Goal: Register for event/course

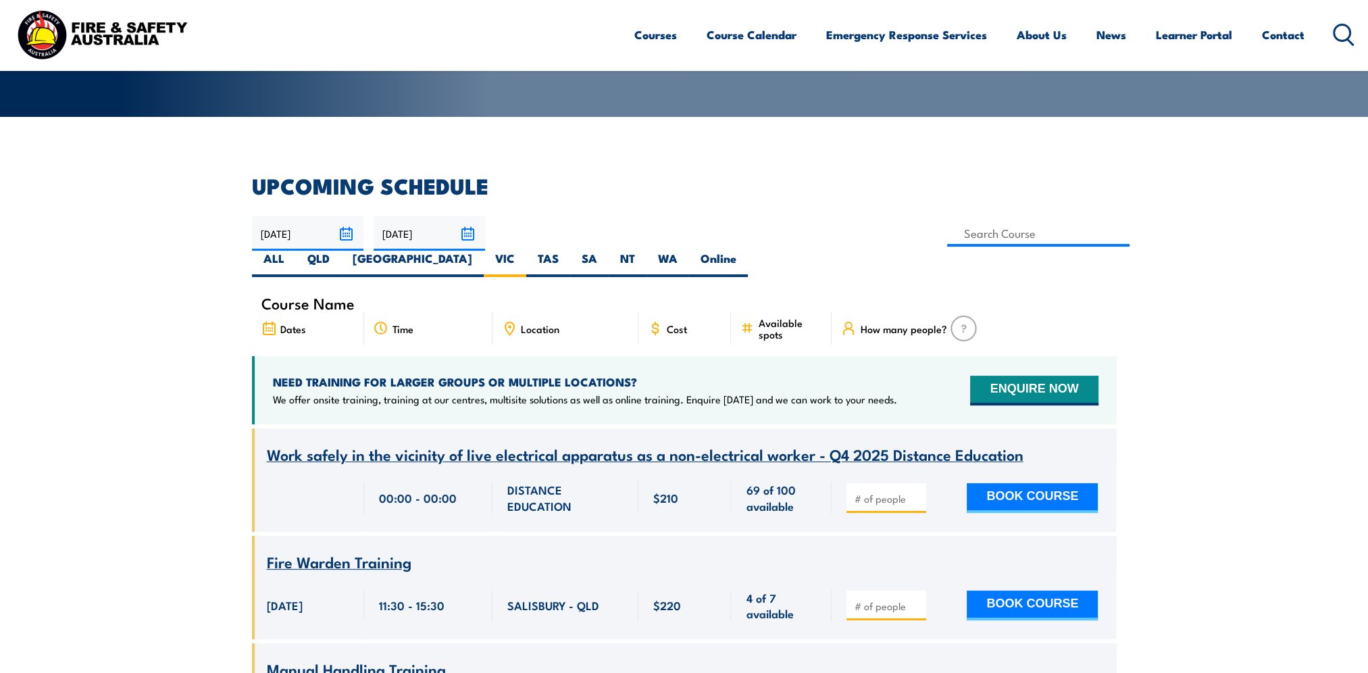
click at [526, 251] on label "VIC" at bounding box center [505, 264] width 43 height 26
click at [523, 251] on input "VIC" at bounding box center [519, 255] width 9 height 9
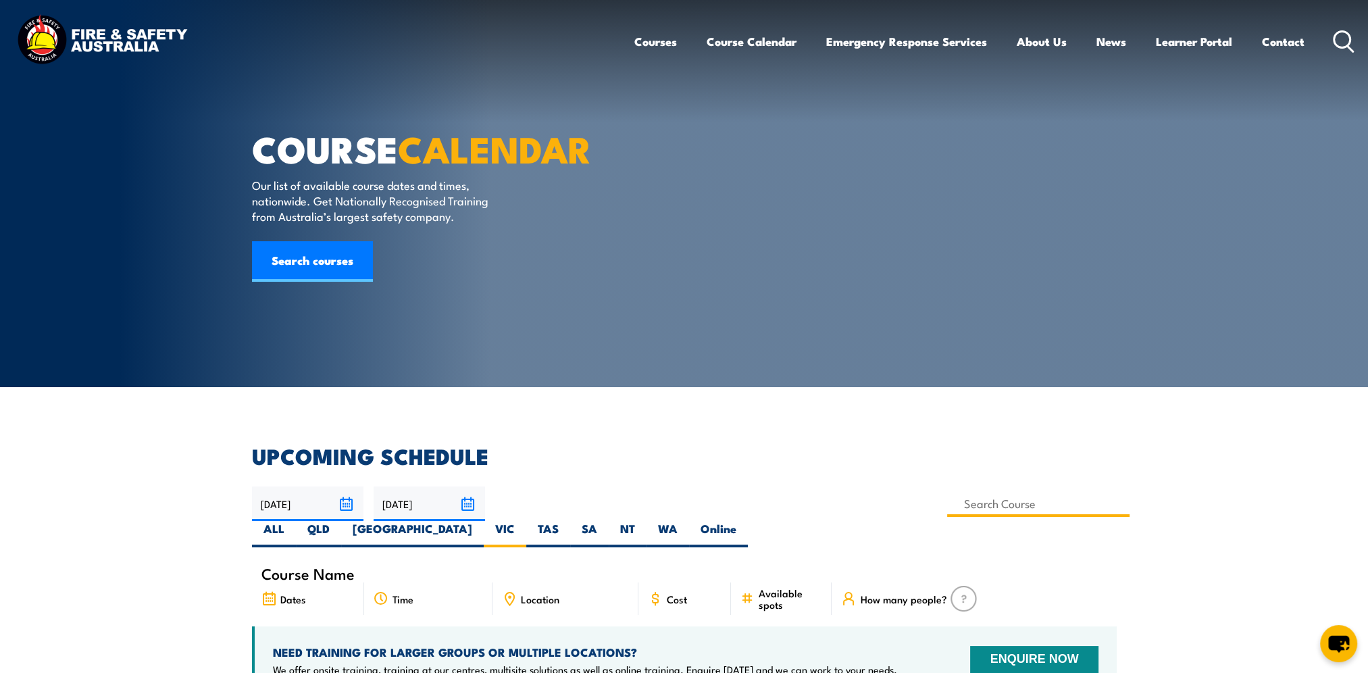
click at [947, 500] on input at bounding box center [1038, 503] width 183 height 26
type input "Fire Extinguisher / Fire Warden Training"
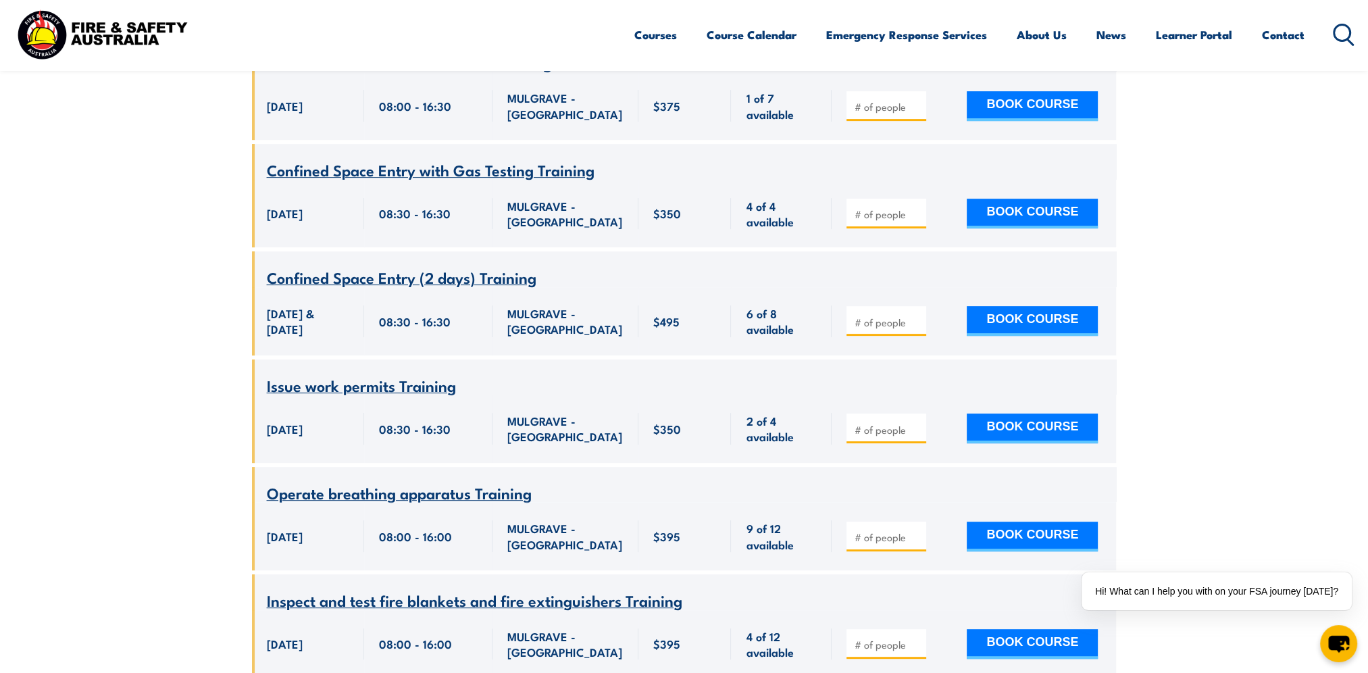
scroll to position [743, 0]
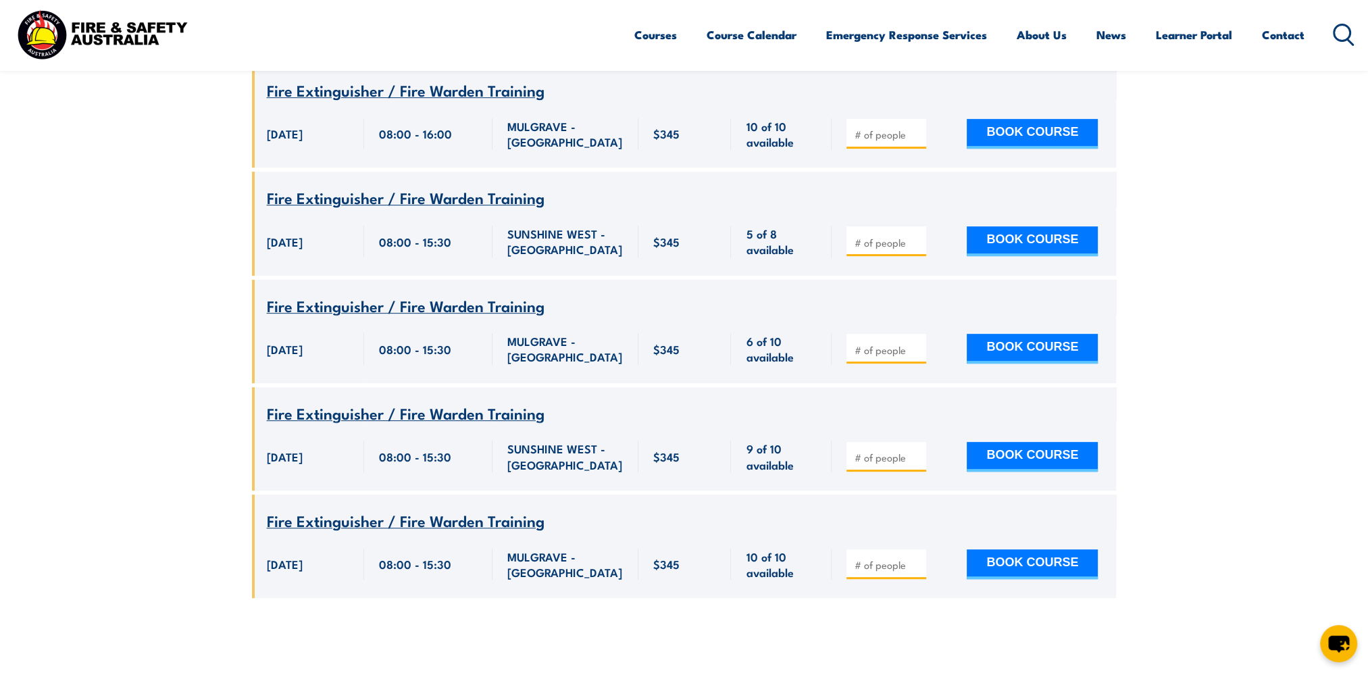
scroll to position [743, 0]
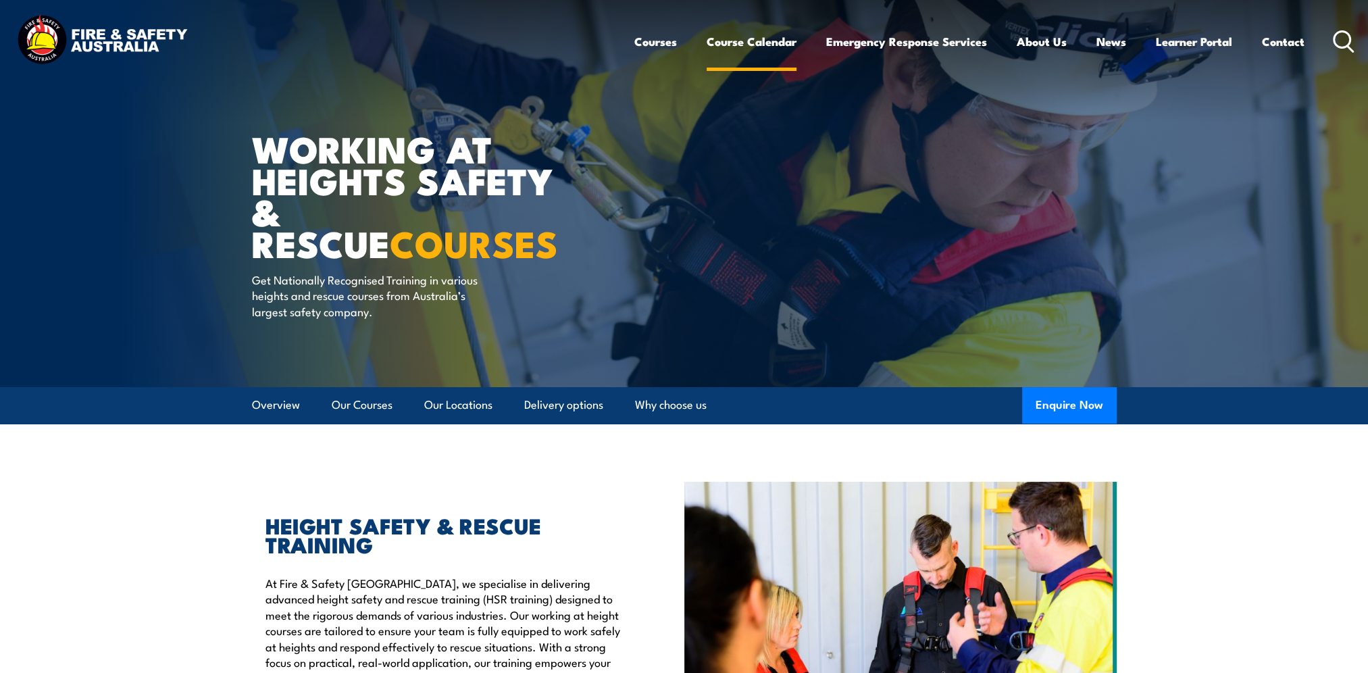
click at [762, 42] on link "Course Calendar" at bounding box center [751, 42] width 90 height 36
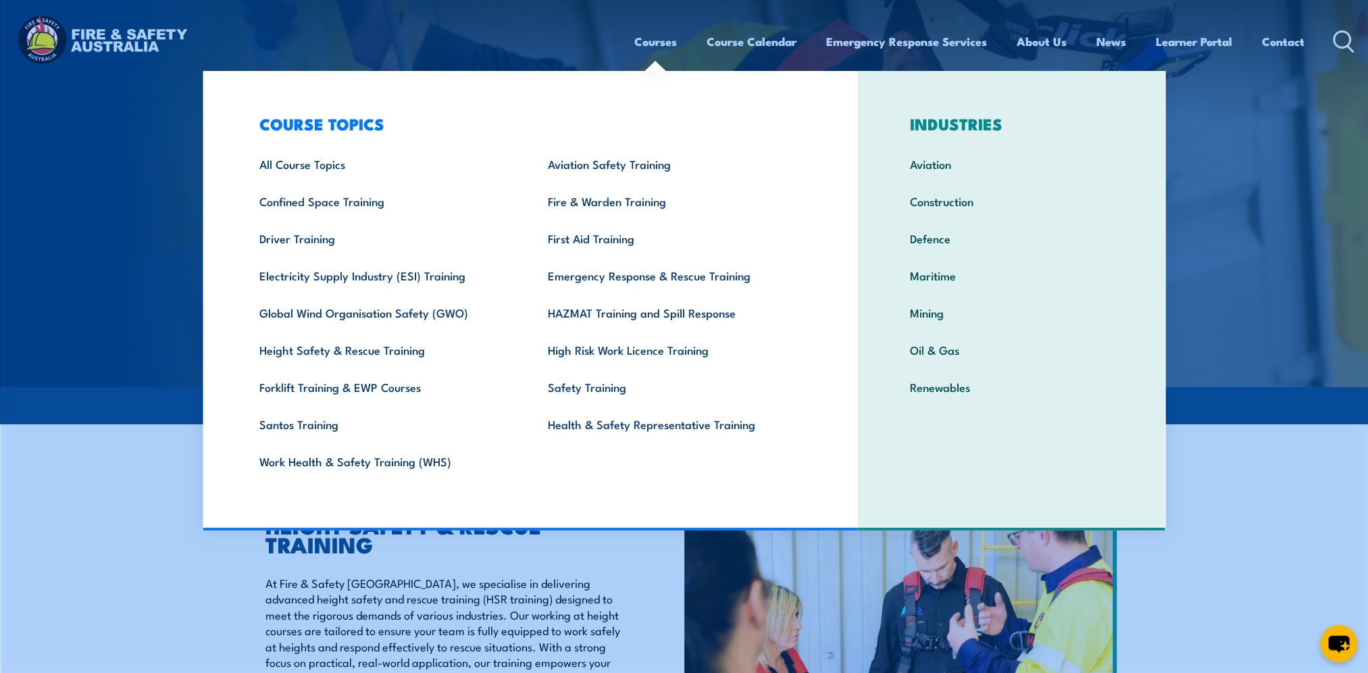
click at [638, 42] on link "Courses" at bounding box center [655, 42] width 43 height 36
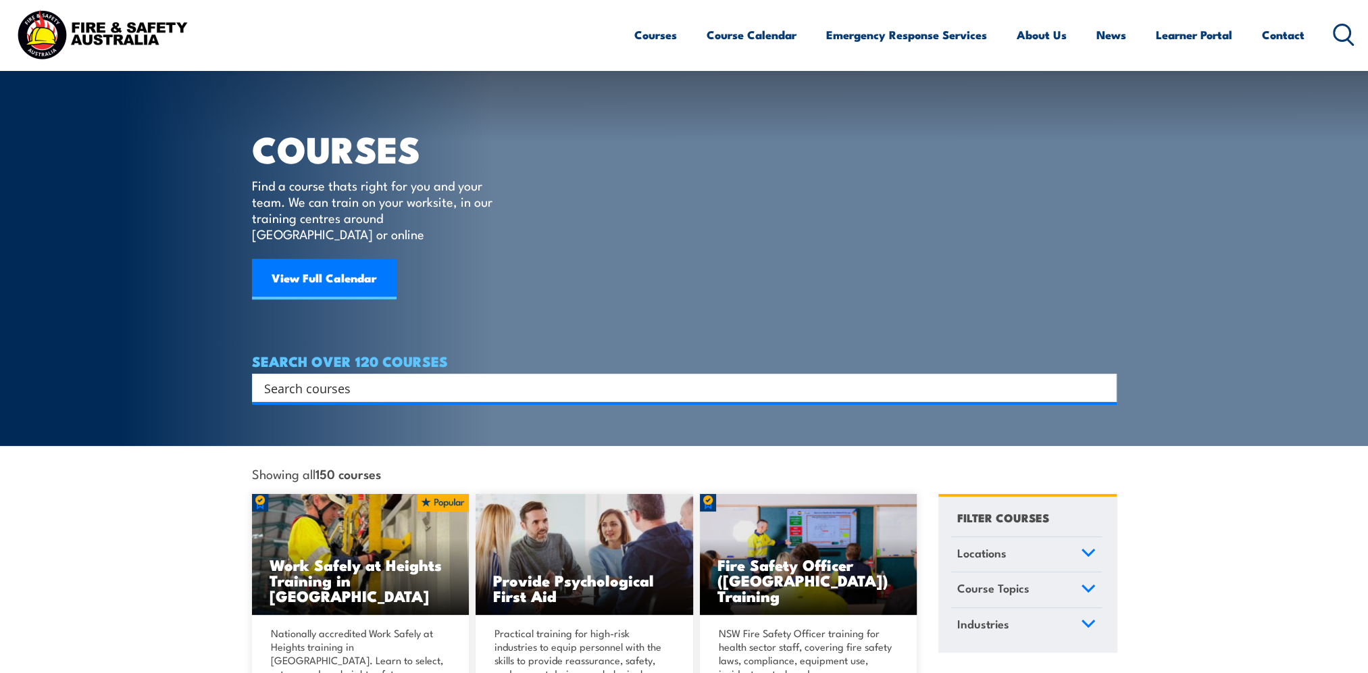
scroll to position [135, 0]
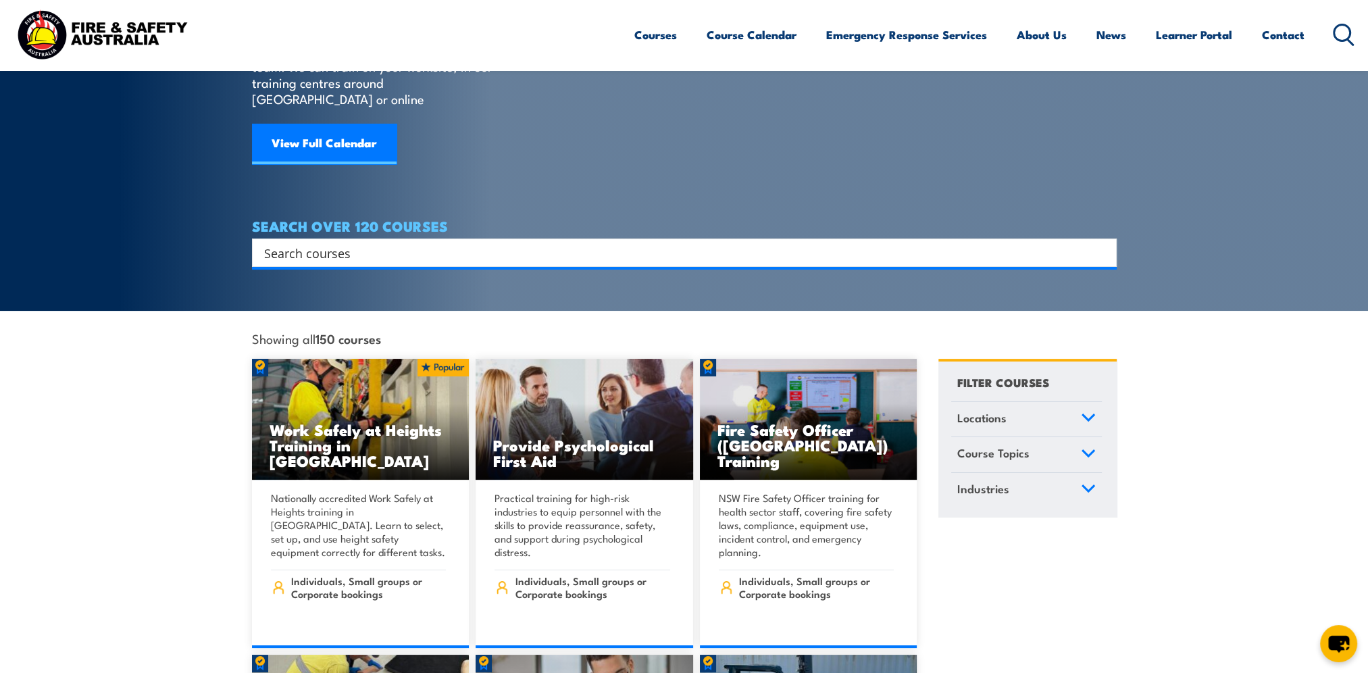
click at [286, 243] on input "Search input" at bounding box center [675, 252] width 823 height 20
type input "fire extinguisher"
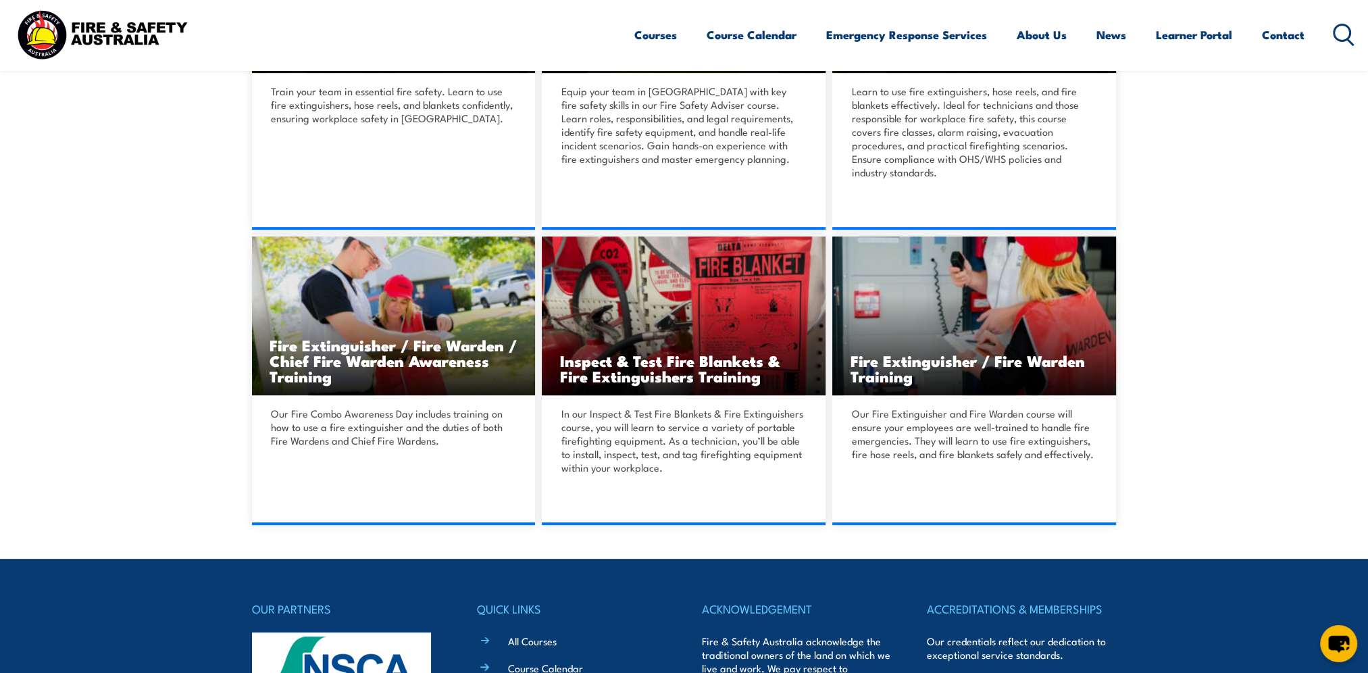
scroll to position [540, 0]
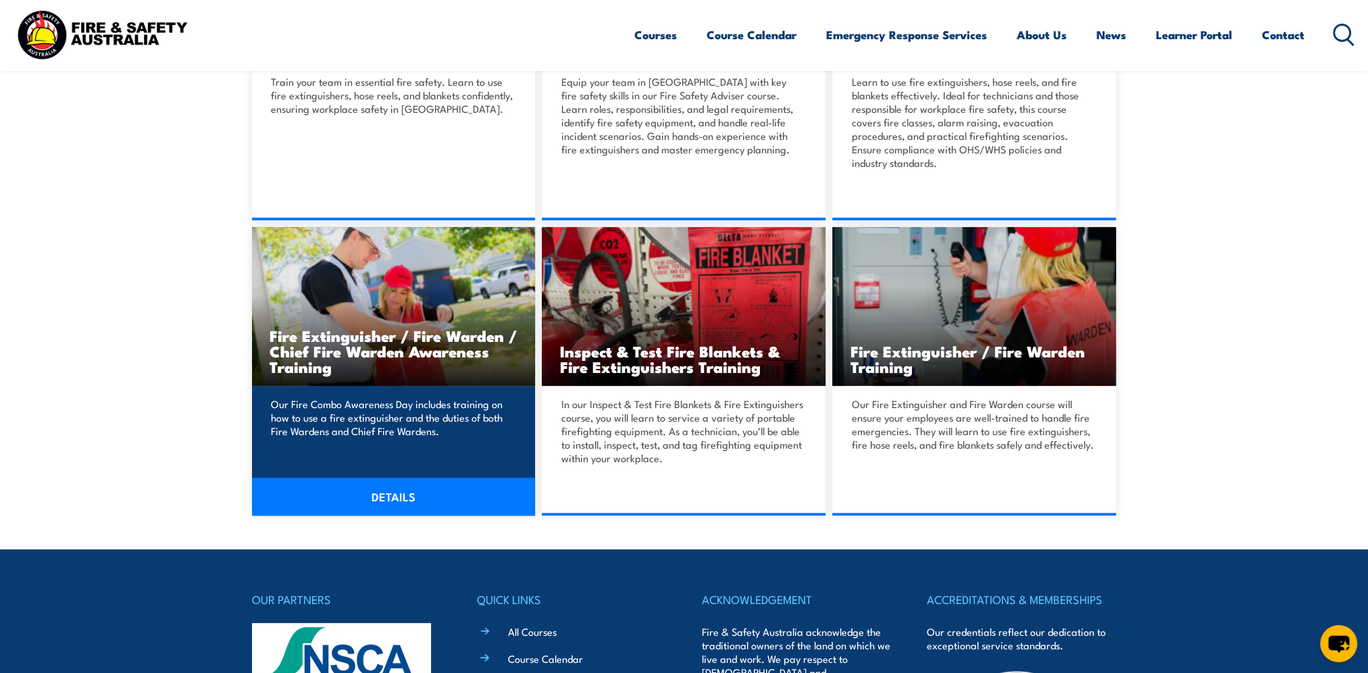
click at [389, 403] on p "Our Fire Combo Awareness Day includes training on how to use a fire extinguishe…" at bounding box center [392, 417] width 242 height 41
click at [386, 508] on link "DETAILS" at bounding box center [394, 497] width 284 height 38
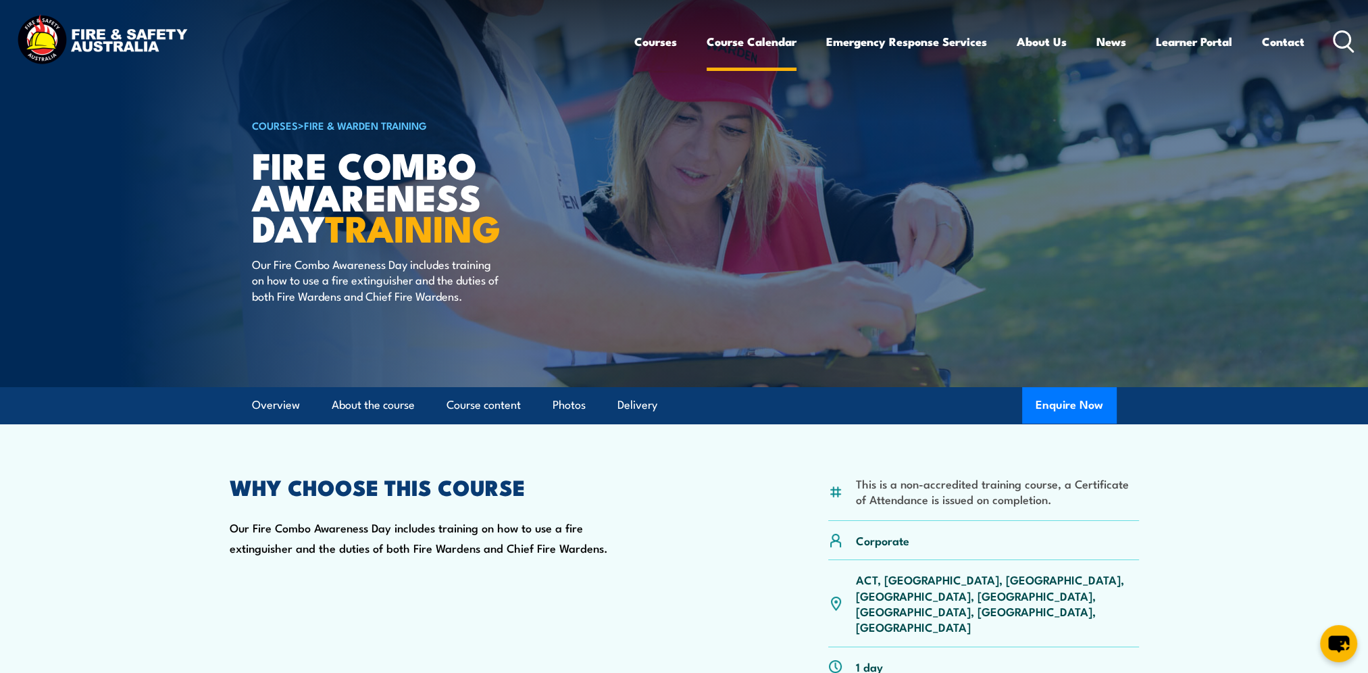
click at [763, 38] on link "Course Calendar" at bounding box center [751, 42] width 90 height 36
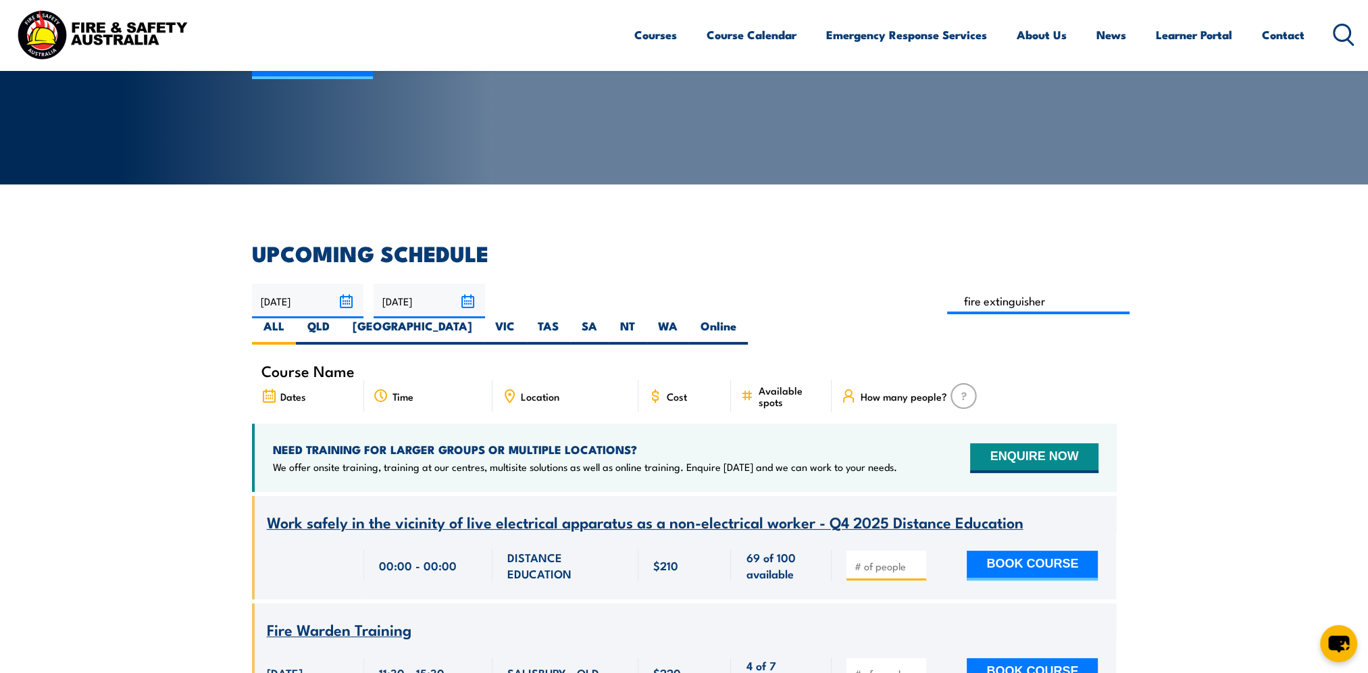
type input "Fire Extinguisher / Fire Warden / Chief Fire Warden Awareness Training"
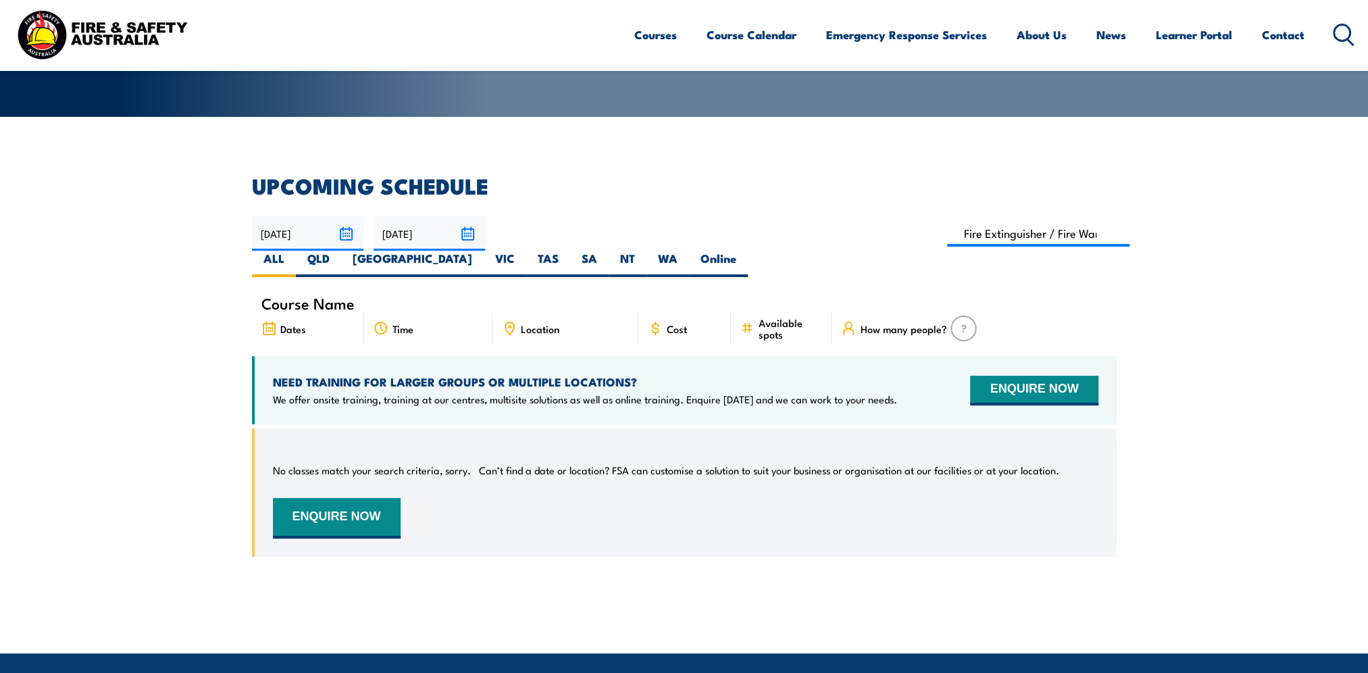
scroll to position [108, 0]
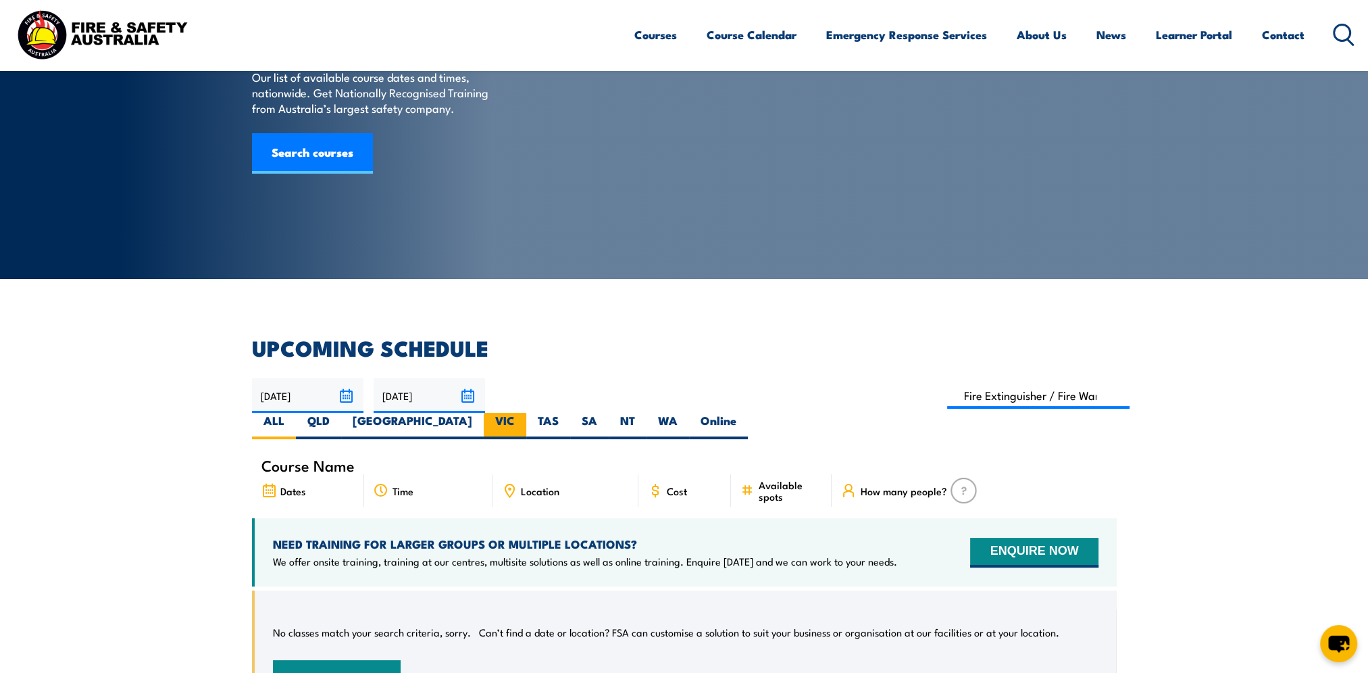
click at [526, 413] on label "VIC" at bounding box center [505, 426] width 43 height 26
click at [523, 413] on input "VIC" at bounding box center [519, 417] width 9 height 9
radio input "true"
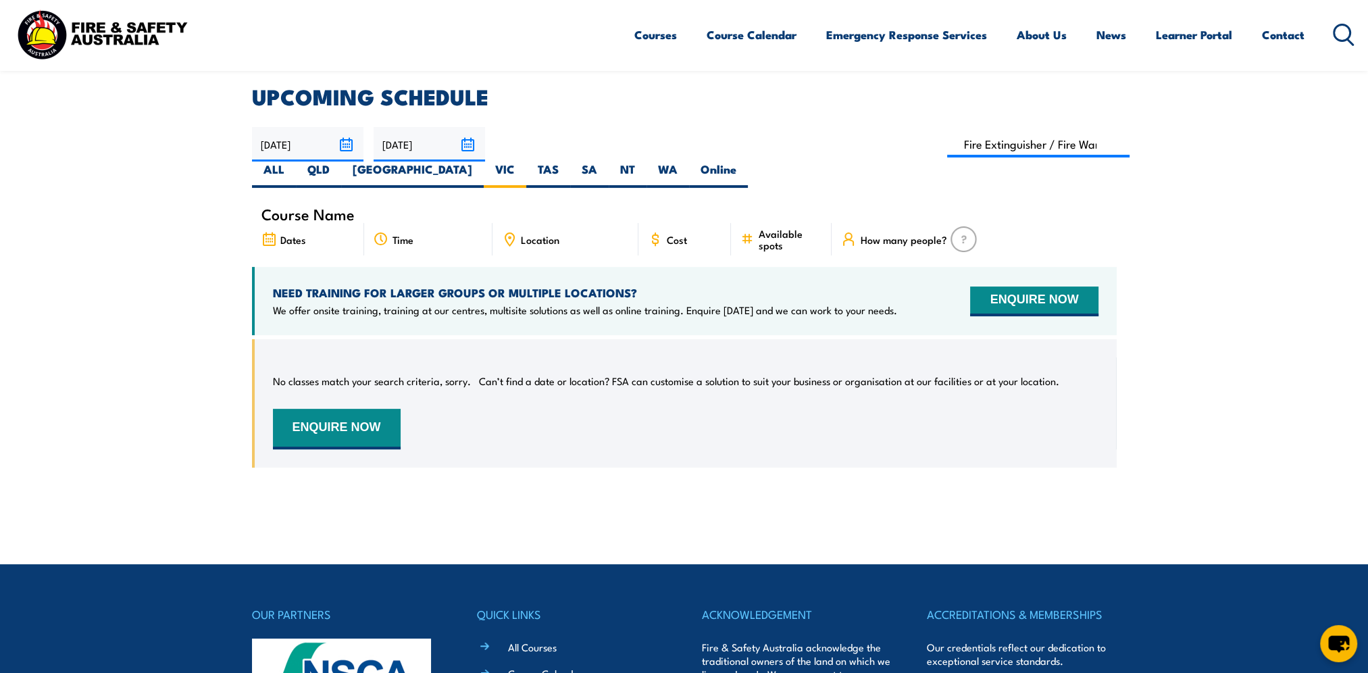
scroll to position [41, 0]
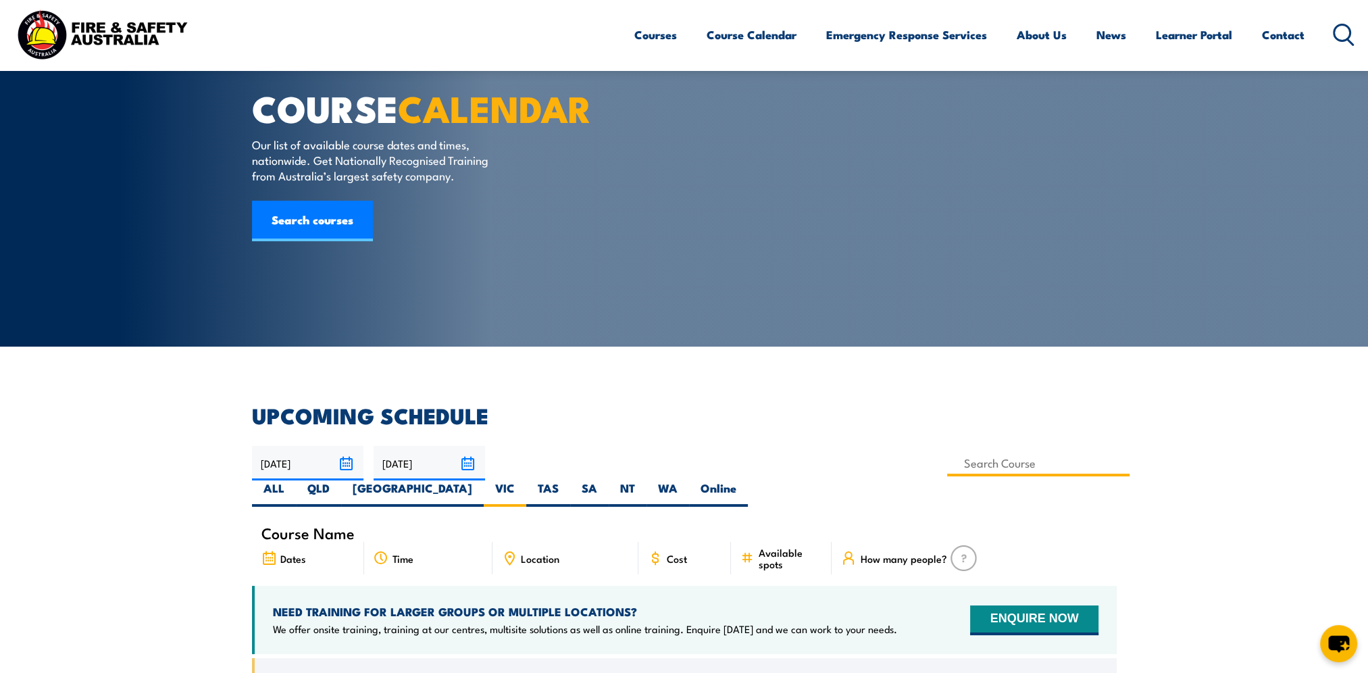
click at [947, 462] on input at bounding box center [1038, 463] width 183 height 26
type input "F"
type input "Fire Extinguisher / Fire Warden Training"
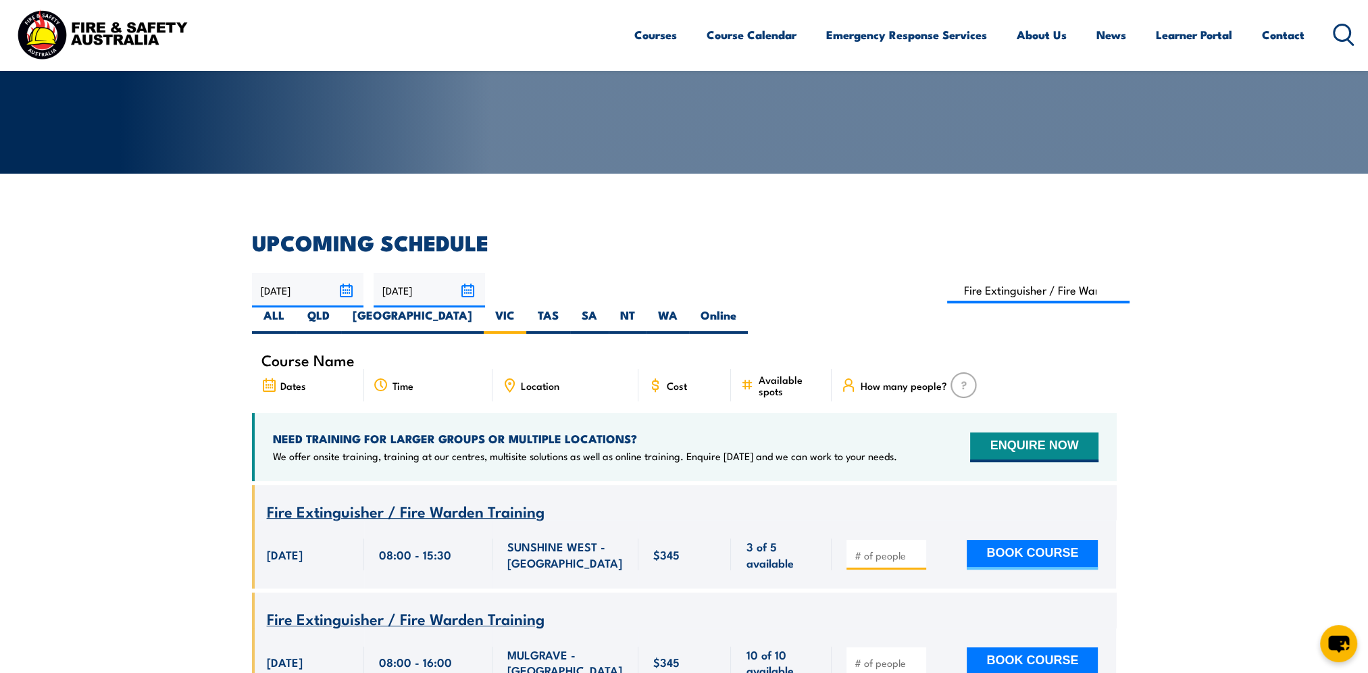
scroll to position [176, 0]
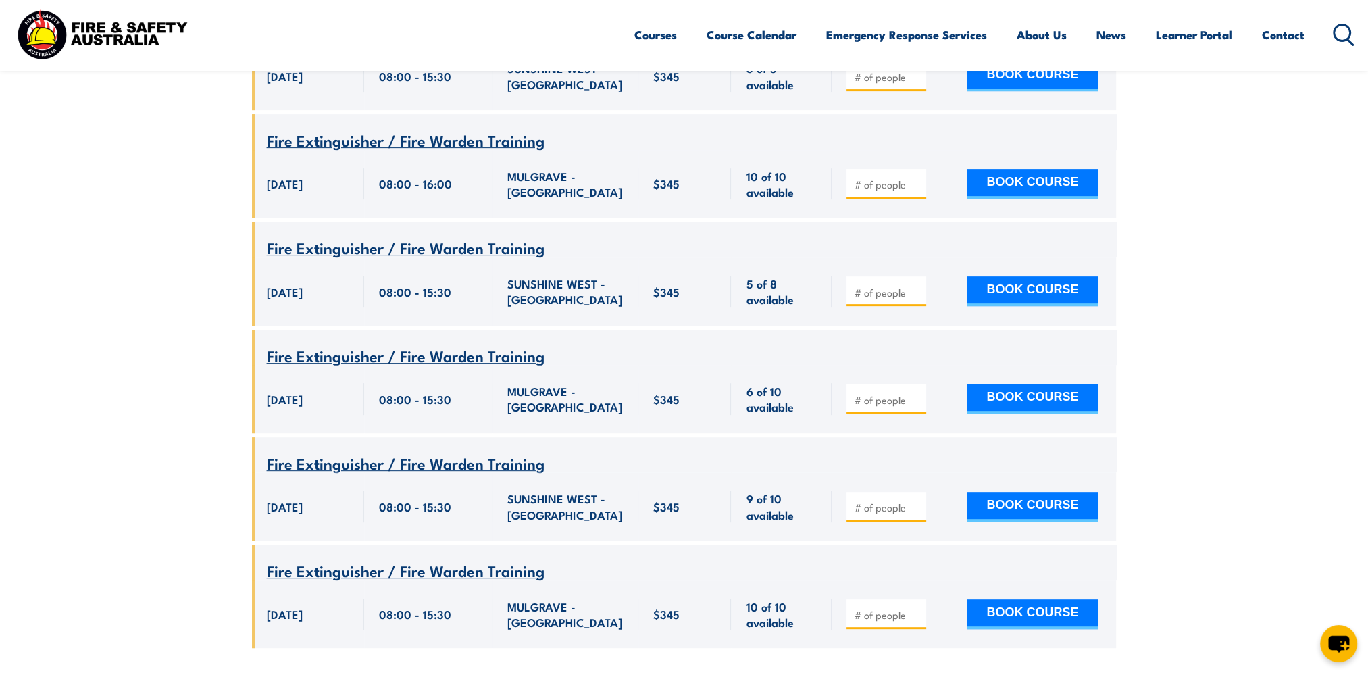
scroll to position [311, 0]
